Goal: Information Seeking & Learning: Learn about a topic

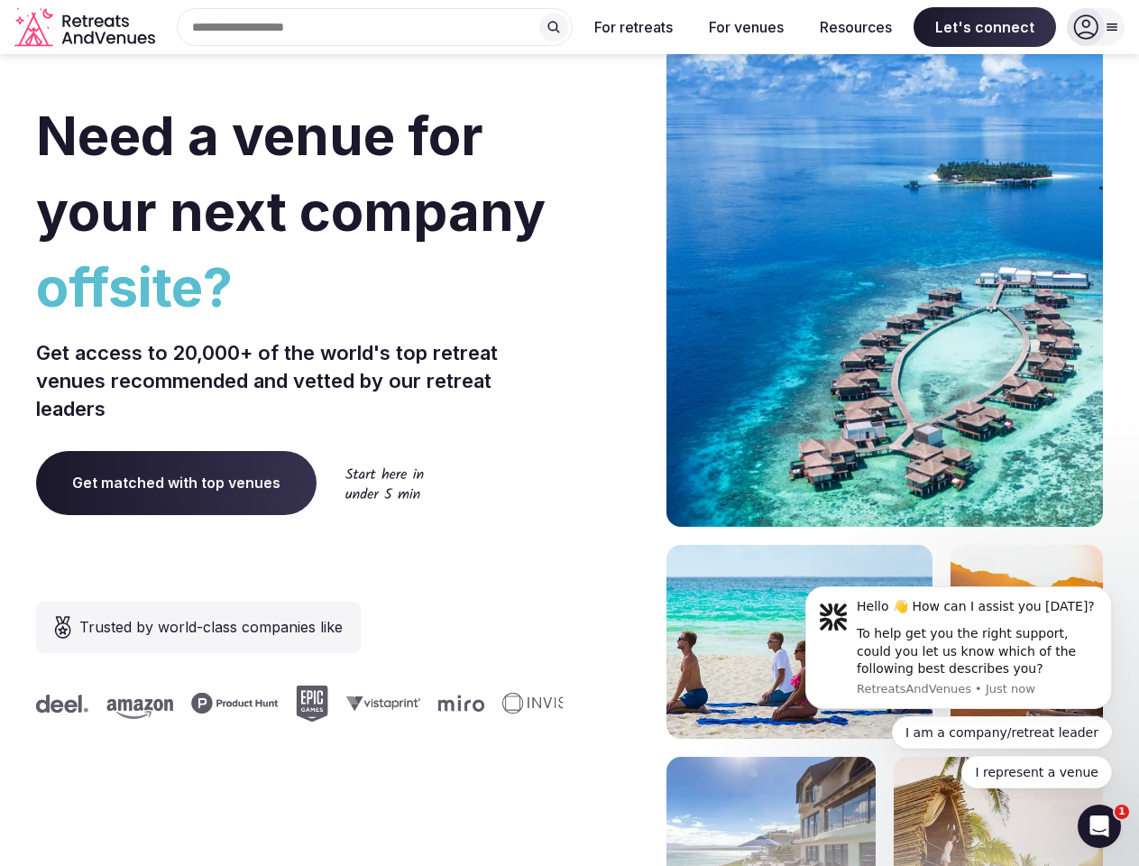
click at [569, 433] on div "Need a venue for your next company offsite? Get access to 20,000+ of the world'…" at bounding box center [569, 539] width 1067 height 1087
click at [375, 27] on div "Search Popular Destinations [GEOGRAPHIC_DATA], [GEOGRAPHIC_DATA] [GEOGRAPHIC_DA…" at bounding box center [367, 27] width 410 height 38
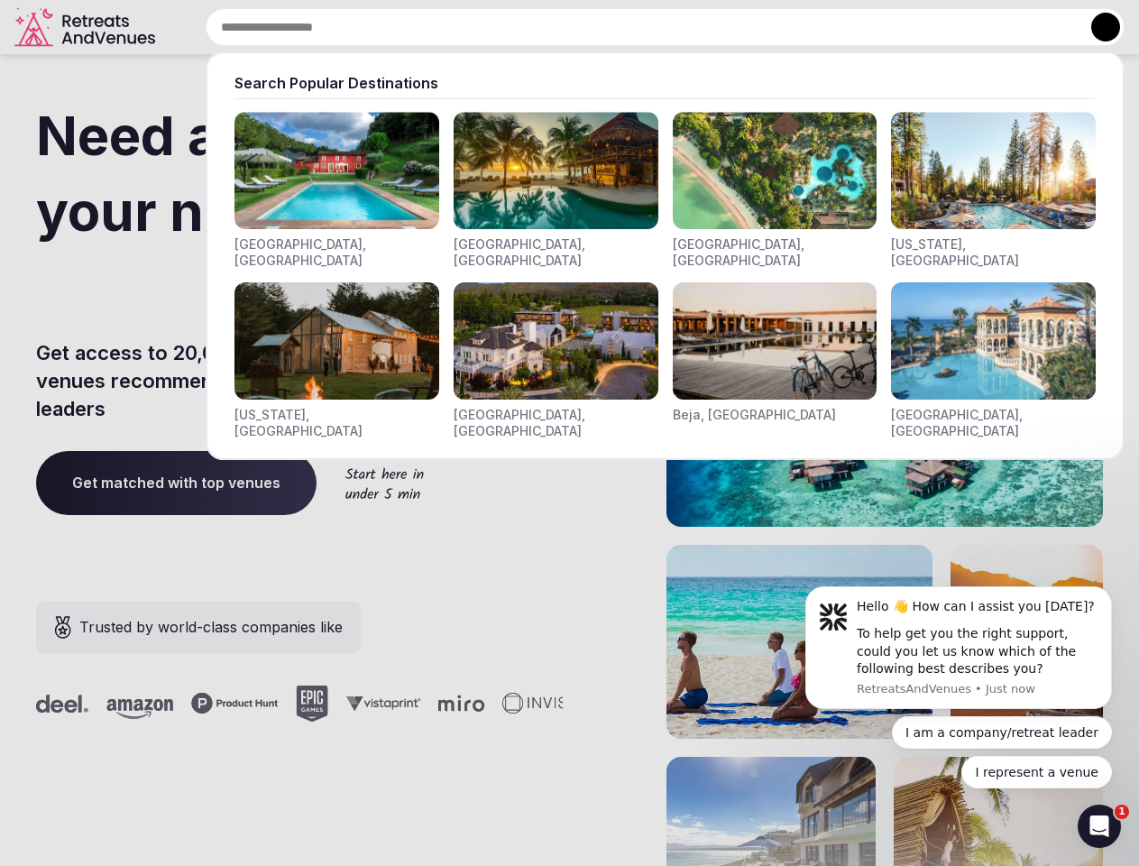
click at [554, 27] on input "text" at bounding box center [665, 27] width 919 height 38
click at [634, 27] on input "text" at bounding box center [665, 27] width 919 height 38
click at [746, 27] on input "text" at bounding box center [665, 27] width 919 height 38
click at [856, 27] on input "text" at bounding box center [665, 27] width 919 height 38
click at [985, 27] on input "text" at bounding box center [665, 27] width 919 height 38
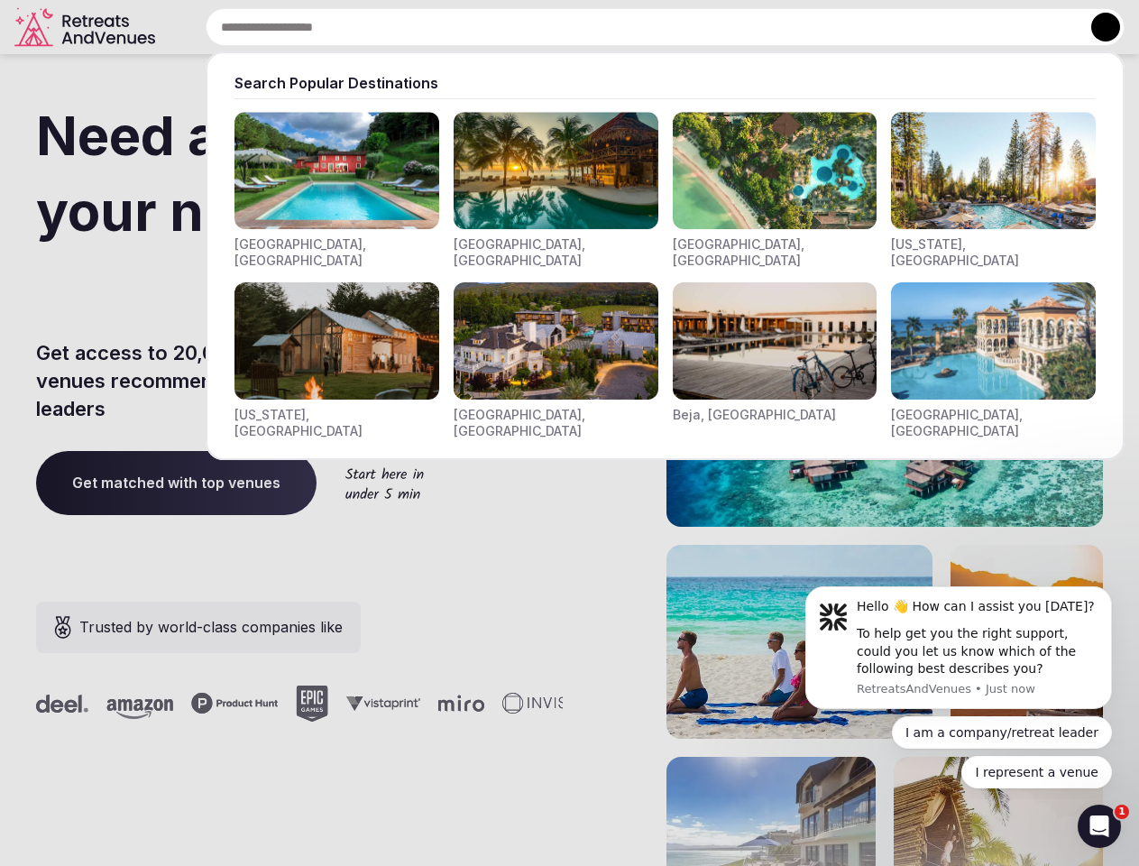
click at [1096, 27] on button at bounding box center [1106, 27] width 29 height 29
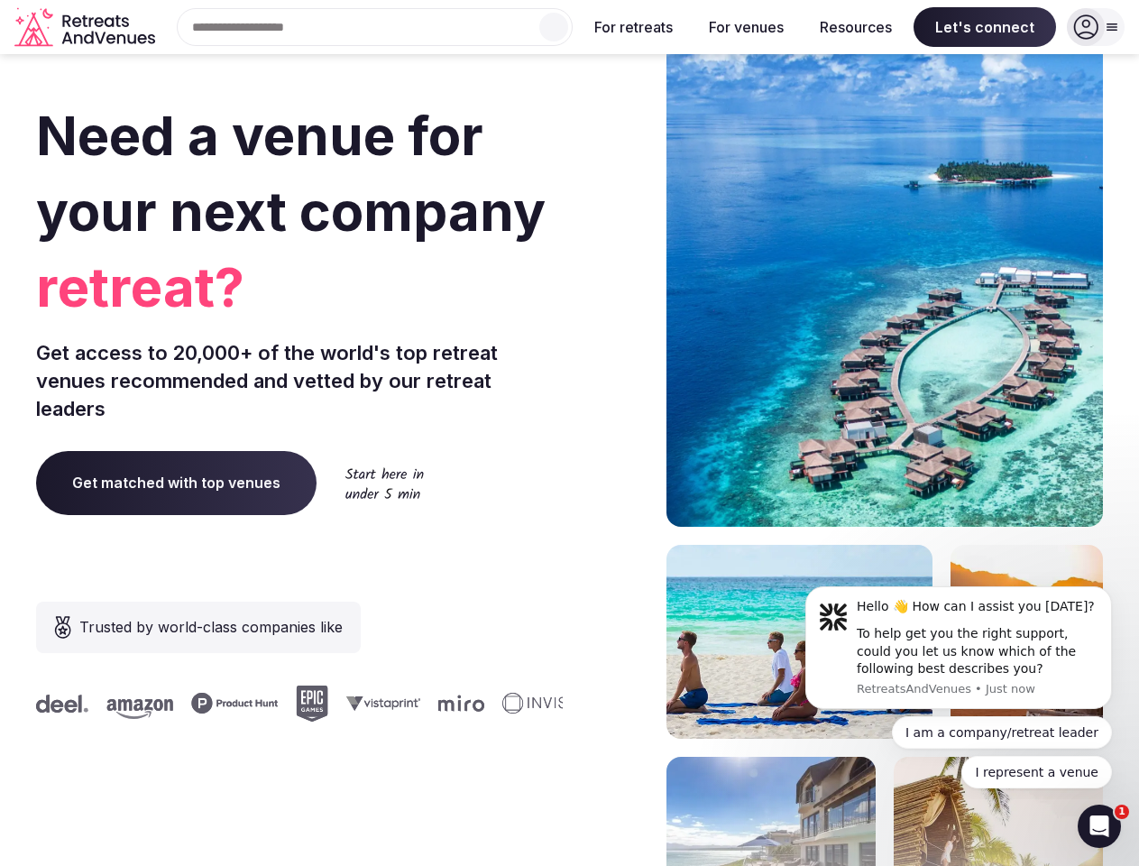
click at [959, 648] on div "To help get you the right support, could you let us know which of the following…" at bounding box center [978, 651] width 242 height 53
